Goal: Use online tool/utility

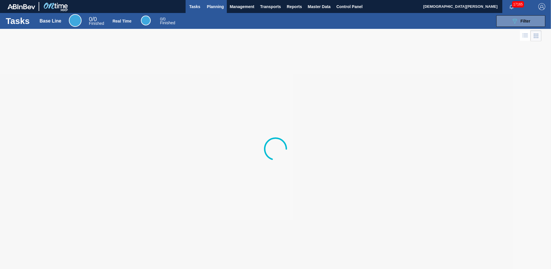
click at [218, 6] on span "Planning" at bounding box center [215, 6] width 17 height 7
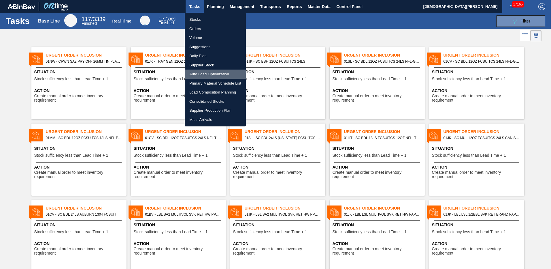
click at [208, 74] on li "Auto Load Optimization" at bounding box center [215, 73] width 61 height 9
